Goal: Information Seeking & Learning: Learn about a topic

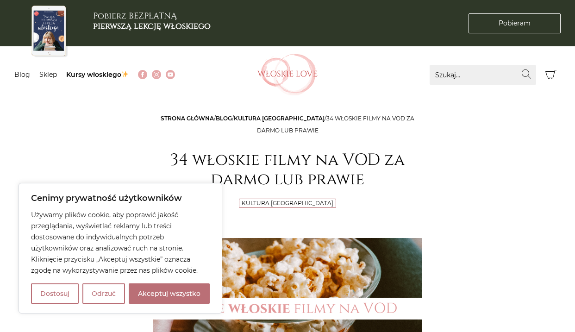
scroll to position [376, 0]
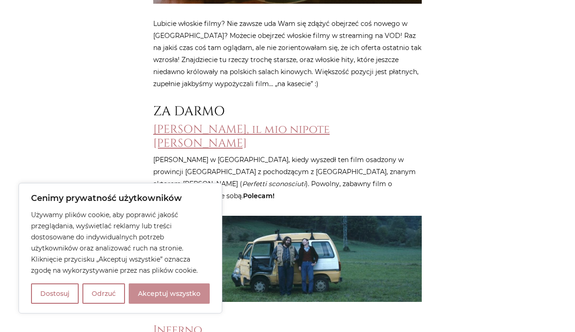
click at [154, 293] on button "Akceptuj wszystko" at bounding box center [169, 294] width 81 height 20
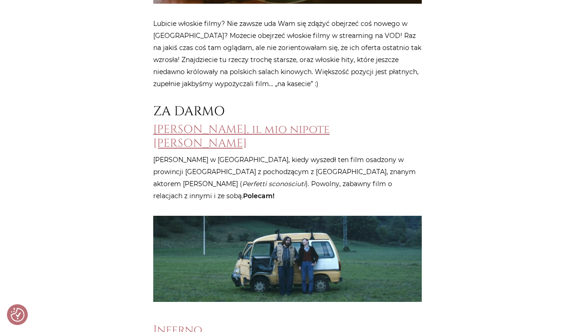
checkbox input "true"
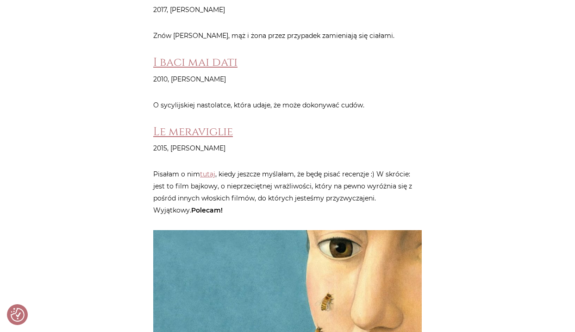
scroll to position [3816, 0]
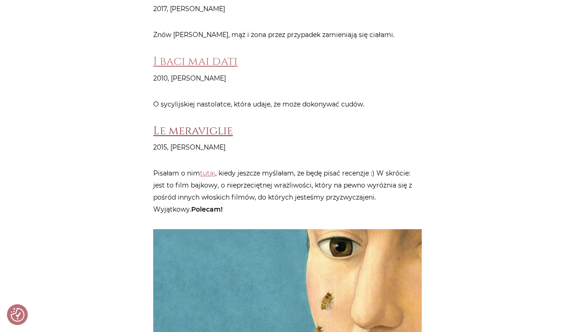
click at [206, 123] on link "Le meraviglie" at bounding box center [193, 130] width 80 height 15
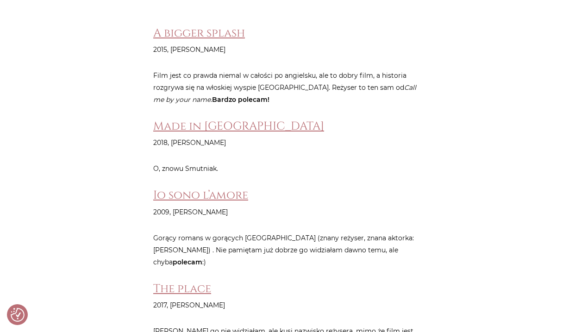
scroll to position [5071, 0]
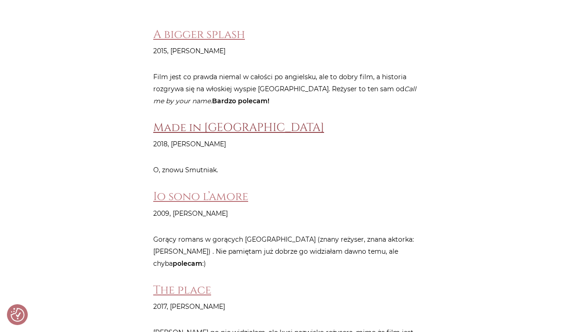
click at [201, 120] on link "Made in [GEOGRAPHIC_DATA]" at bounding box center [238, 127] width 171 height 15
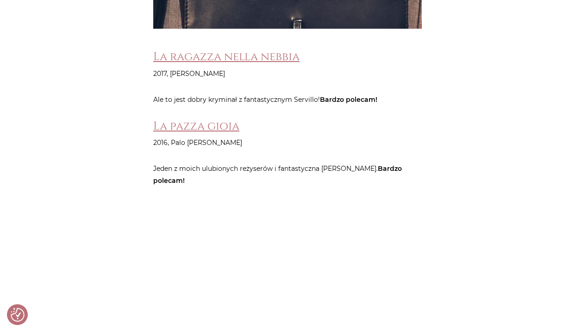
scroll to position [2455, 0]
